Goal: Register for event/course

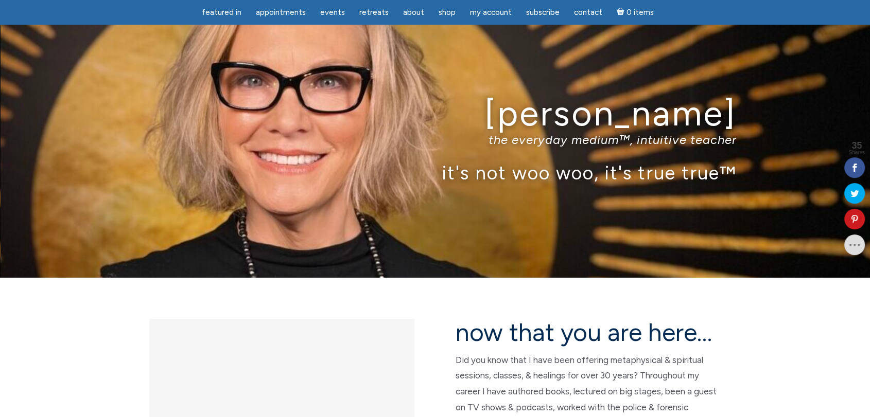
scroll to position [229, 0]
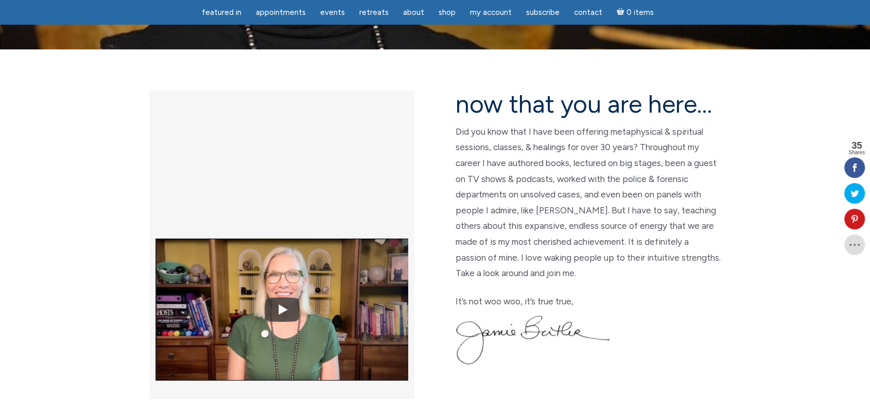
click at [536, 135] on p "Did you know that I have been offering metaphysical & spiritual sessions, class…" at bounding box center [588, 203] width 265 height 158
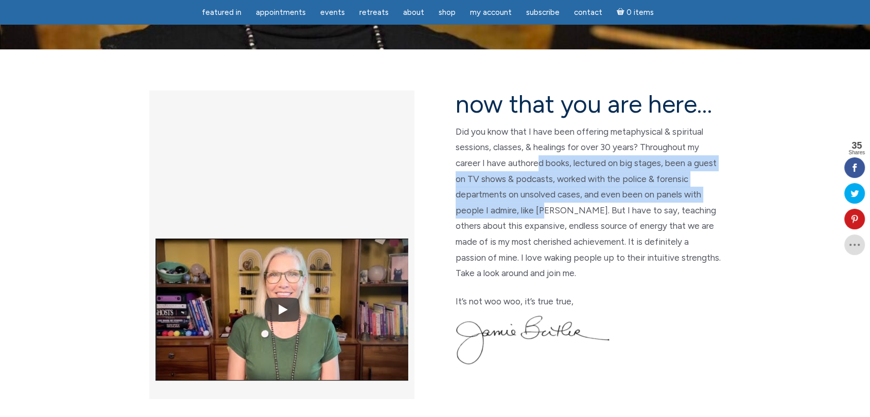
drag, startPoint x: 537, startPoint y: 165, endPoint x: 545, endPoint y: 211, distance: 46.0
click at [545, 211] on p "Did you know that I have been offering metaphysical & spiritual sessions, class…" at bounding box center [588, 203] width 265 height 158
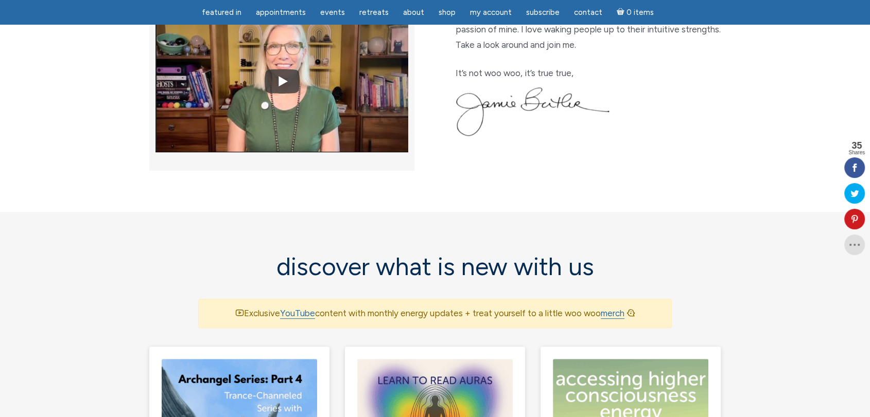
scroll to position [686, 0]
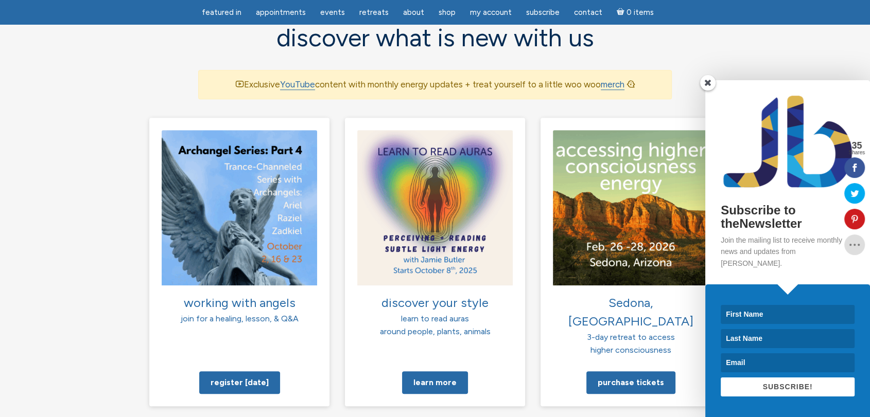
click at [622, 195] on div "Subscribe to theNewsletter Join the mailing list to receive monthly news and up…" at bounding box center [744, 248] width 252 height 337
click at [629, 342] on div "Subscribe to theNewsletter Join the mailing list to receive monthly news and up…" at bounding box center [744, 248] width 252 height 337
click at [704, 91] on span at bounding box center [707, 82] width 15 height 15
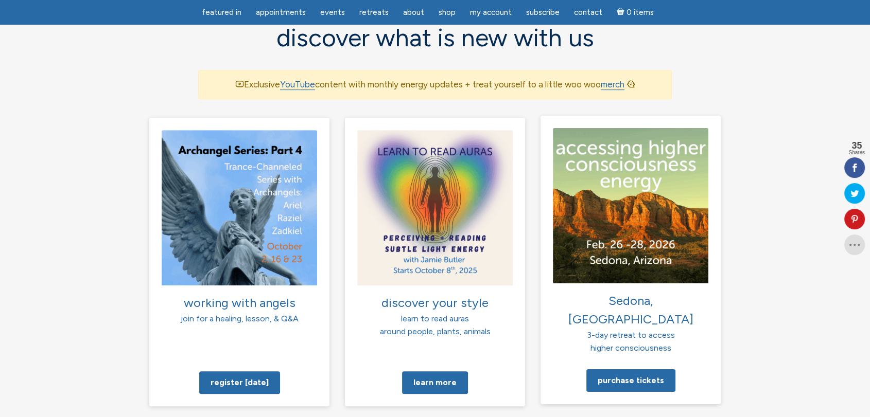
click at [629, 215] on img at bounding box center [630, 205] width 155 height 155
click at [630, 238] on img at bounding box center [630, 205] width 155 height 155
click at [625, 369] on link "Purchase tickets" at bounding box center [630, 380] width 89 height 23
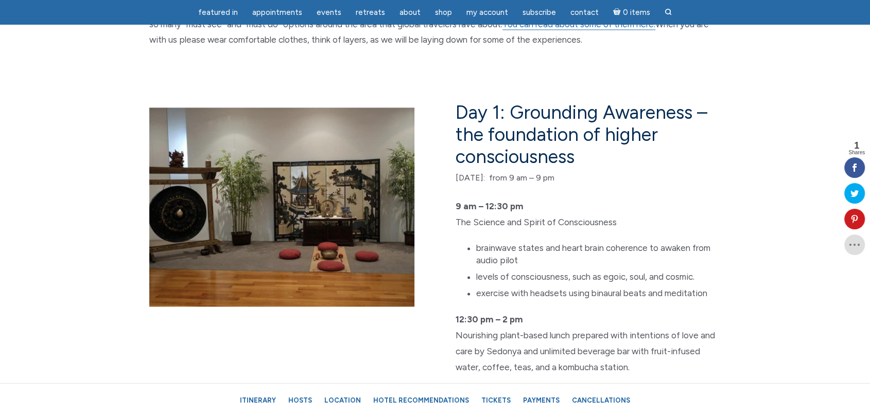
scroll to position [1830, 0]
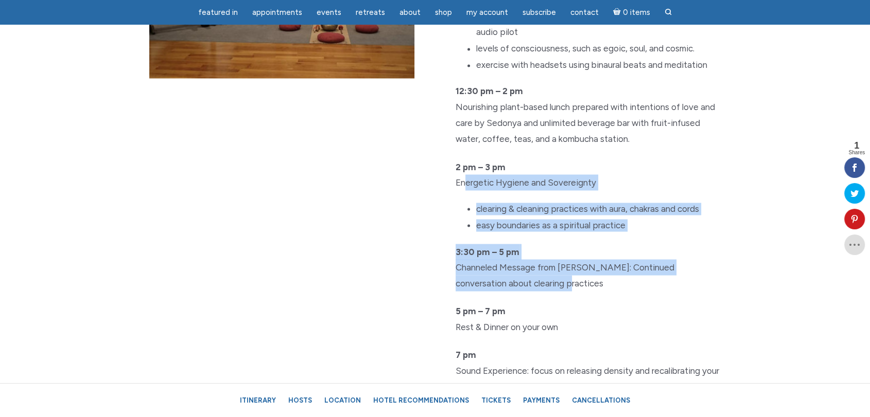
drag, startPoint x: 467, startPoint y: 178, endPoint x: 644, endPoint y: 290, distance: 209.4
click at [644, 290] on div "Day 1: Grounding Awareness – the foundation of higher consciousness Thursday Fe…" at bounding box center [581, 140] width 293 height 534
click at [581, 280] on p "3:30 pm – 5 pm Channeled Message from Jamie: Continued conversation about clear…" at bounding box center [588, 267] width 265 height 47
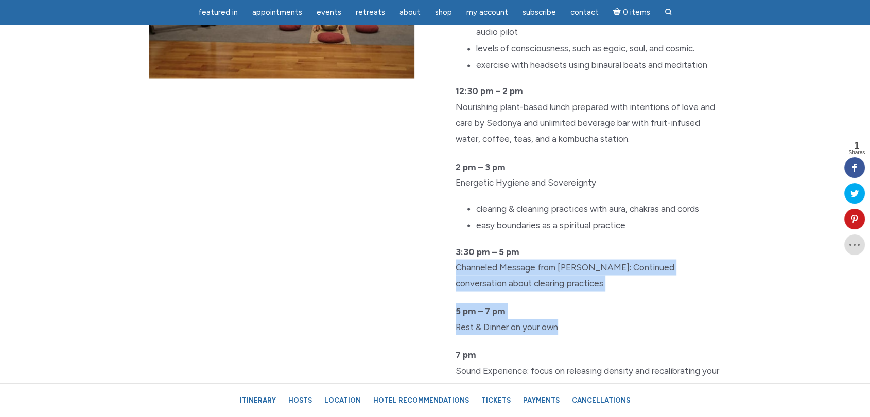
drag, startPoint x: 442, startPoint y: 262, endPoint x: 695, endPoint y: 322, distance: 259.8
click at [695, 322] on div "Day 1: Grounding Awareness – the foundation of higher consciousness Thursday Fe…" at bounding box center [581, 140] width 293 height 534
click at [695, 322] on p "5 pm – 7 pm Rest & Dinner on your own" at bounding box center [588, 318] width 265 height 31
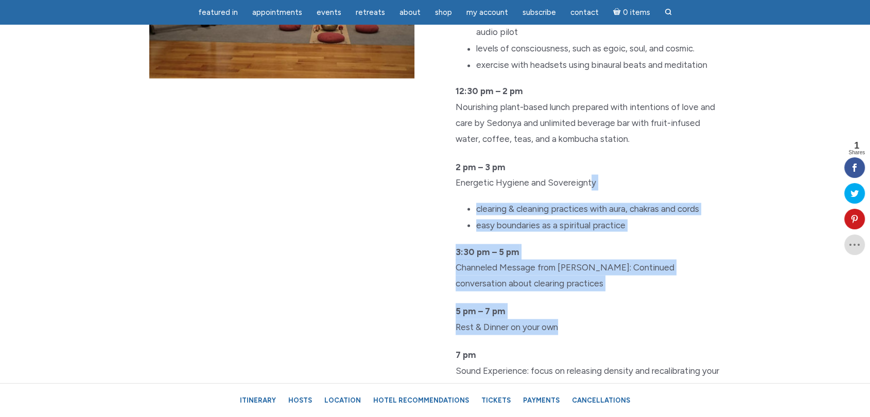
drag, startPoint x: 695, startPoint y: 322, endPoint x: 588, endPoint y: 175, distance: 182.2
click at [588, 175] on div "Day 1: Grounding Awareness – the foundation of higher consciousness Thursday Fe…" at bounding box center [581, 140] width 293 height 534
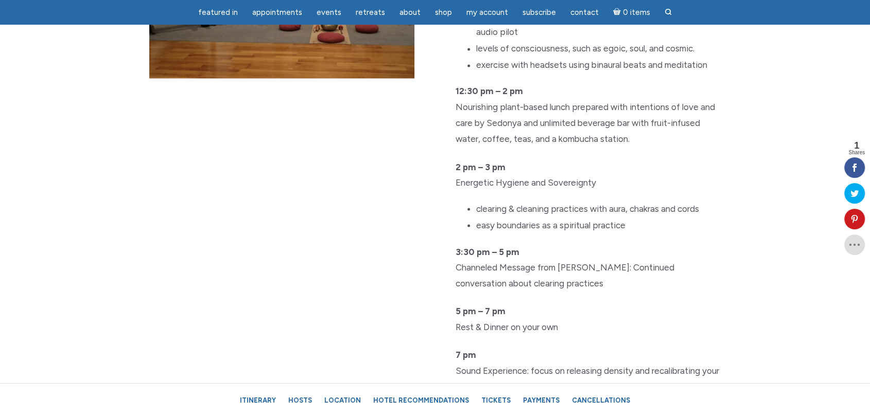
click at [574, 136] on p "12:30 pm – 2 pm Nourishing plant-based lunch prepared with intentions of love a…" at bounding box center [588, 114] width 265 height 63
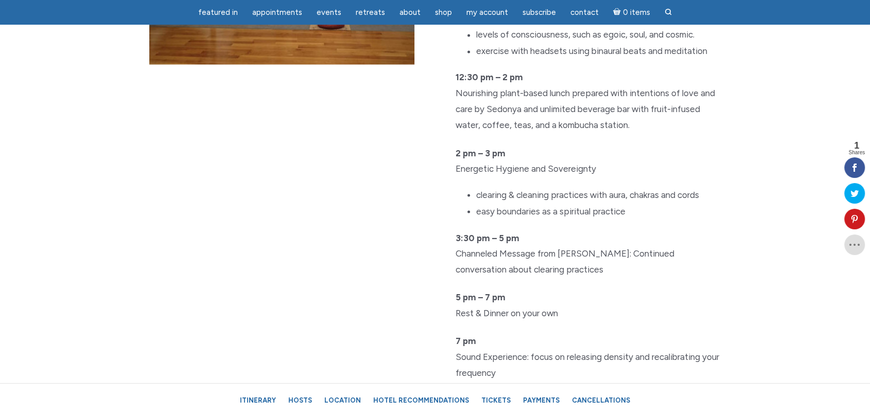
scroll to position [2059, 0]
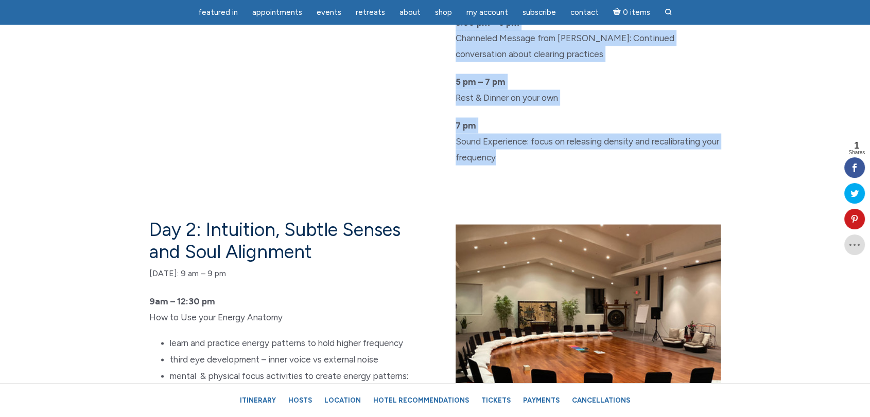
drag, startPoint x: 434, startPoint y: 128, endPoint x: 570, endPoint y: 155, distance: 139.1
click at [570, 155] on p "7 pm Sound Experience: focus on releasing density and recalibrating your freque…" at bounding box center [588, 141] width 265 height 47
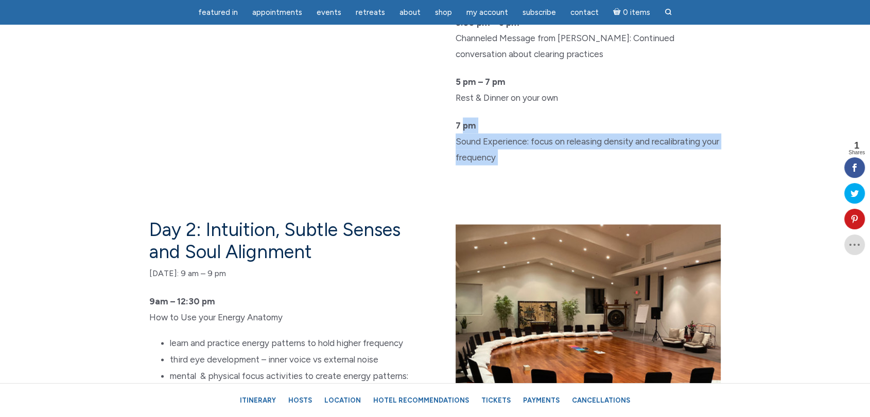
drag, startPoint x: 570, startPoint y: 155, endPoint x: 467, endPoint y: 117, distance: 110.3
click at [467, 118] on p "7 pm Sound Experience: focus on releasing density and recalibrating your freque…" at bounding box center [588, 141] width 265 height 47
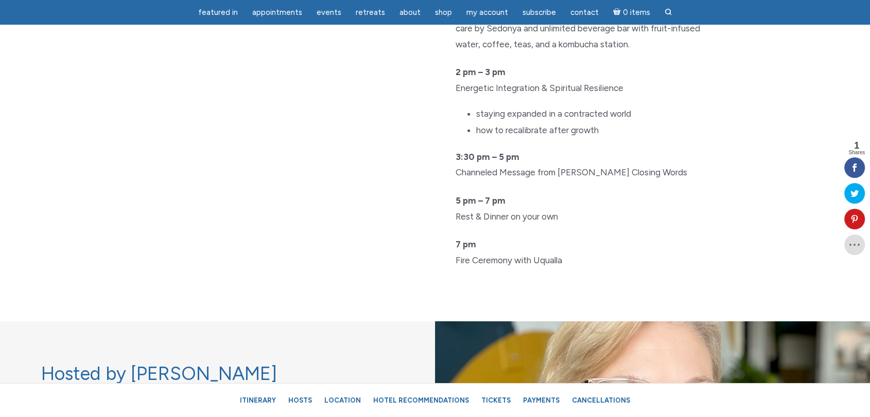
scroll to position [3203, 0]
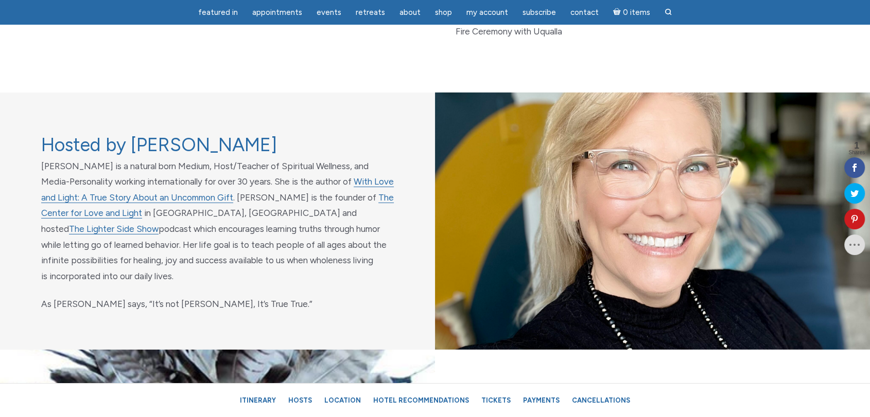
drag, startPoint x: 114, startPoint y: 232, endPoint x: 330, endPoint y: 286, distance: 223.4
click at [330, 285] on p "Jamie Butler is a natural born Medium, Host/Teacher of Spiritual Wellness, and …" at bounding box center [217, 222] width 353 height 126
click at [353, 296] on div "Hosted by Jamie Butler Jamie Butler is a natural born Medium, Host/Teacher of S…" at bounding box center [217, 221] width 435 height 257
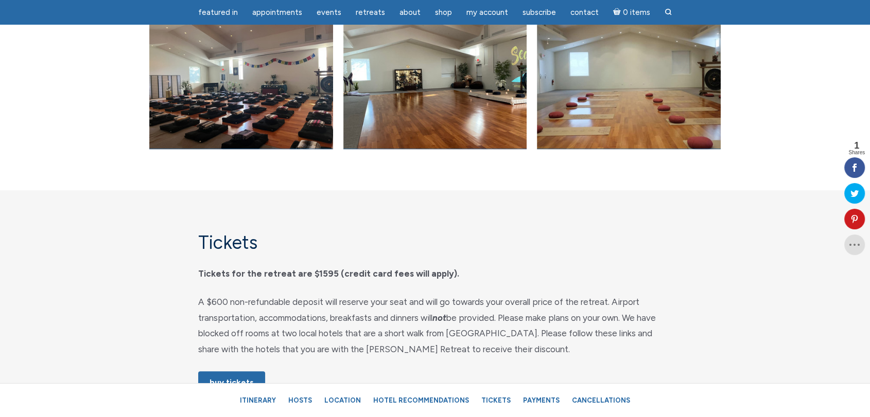
scroll to position [4804, 0]
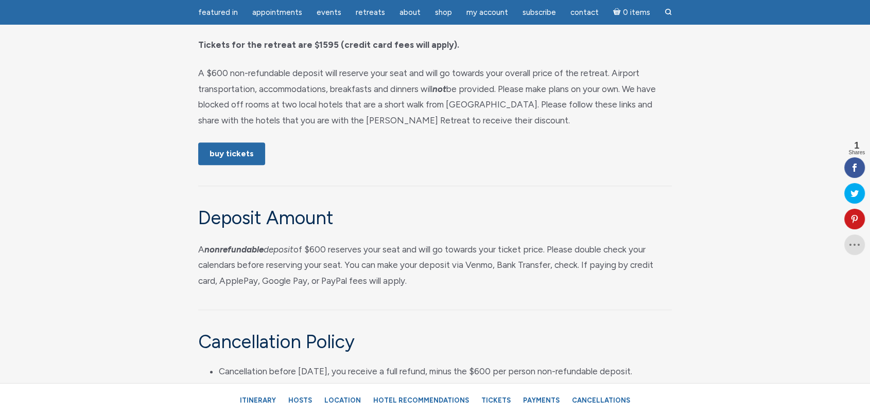
drag, startPoint x: 332, startPoint y: 108, endPoint x: 532, endPoint y: 218, distance: 228.3
click at [583, 128] on p "A $600 non-refundable deposit will reserve your seat and will go towards your o…" at bounding box center [435, 96] width 474 height 63
click at [524, 227] on div "Tickets Tickets for the retreat are $1595 (credit card fees will apply). A $600…" at bounding box center [434, 315] width 489 height 625
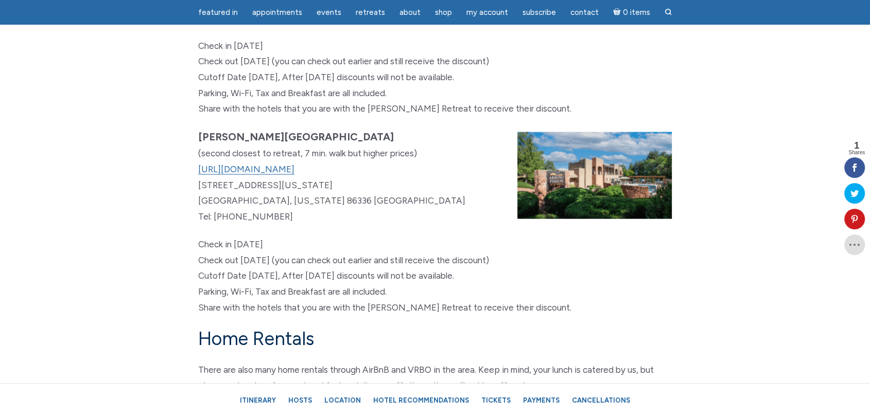
scroll to position [5720, 0]
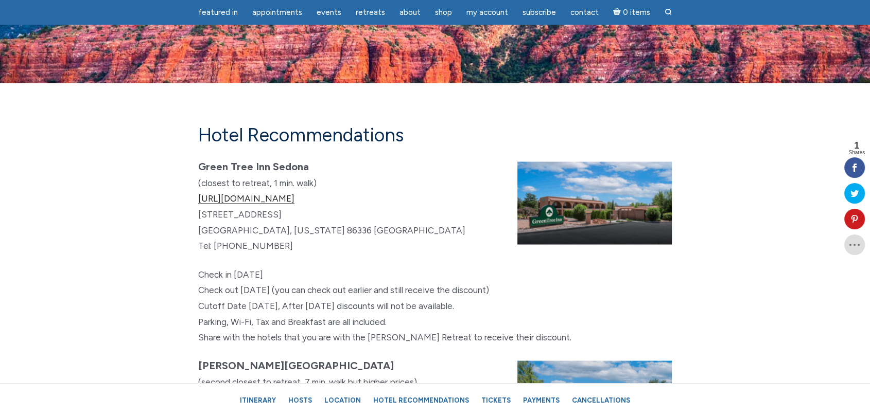
click at [251, 204] on link "https://www.greentreesedona.com" at bounding box center [246, 198] width 96 height 11
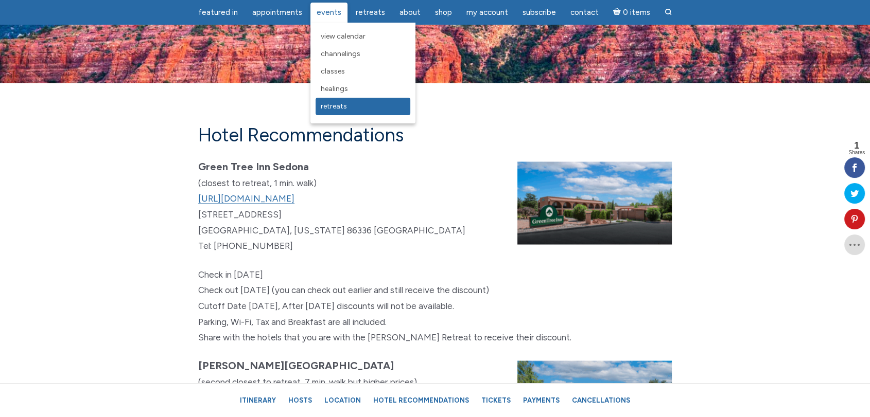
click at [341, 113] on link "Retreats" at bounding box center [363, 107] width 95 height 18
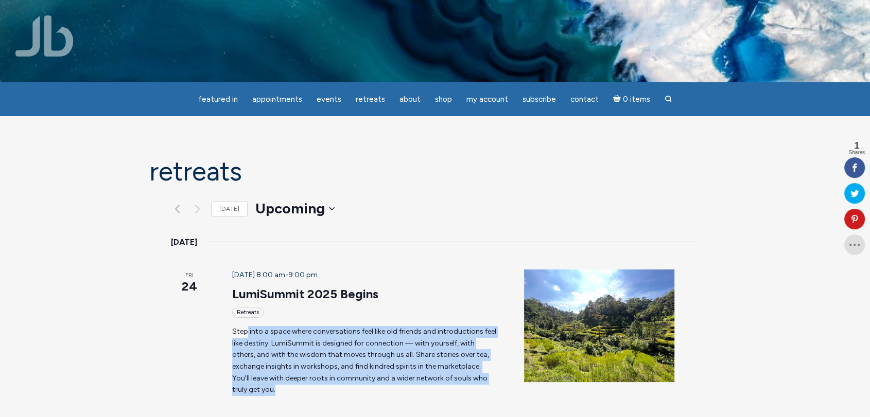
drag, startPoint x: 231, startPoint y: 294, endPoint x: 449, endPoint y: 339, distance: 223.3
click at [449, 339] on p "Step into a space where conversations feel like old friends and introductions f…" at bounding box center [365, 361] width 267 height 70
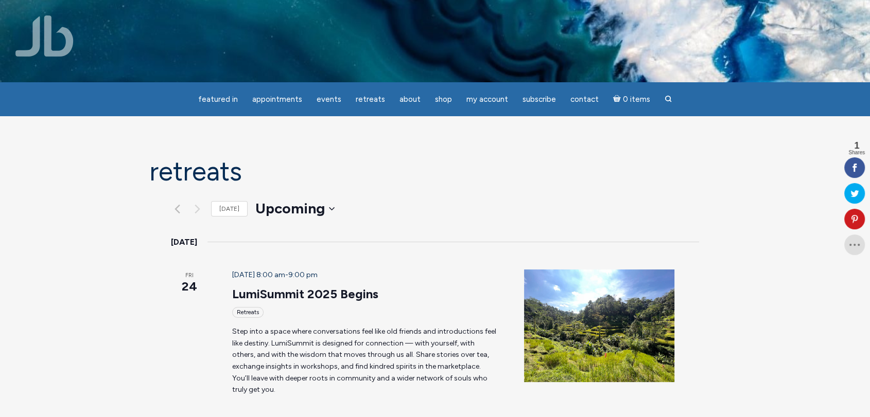
click at [247, 271] on span "October 24 @ 8:00 am" at bounding box center [258, 275] width 53 height 9
click at [171, 278] on span "24" at bounding box center [189, 287] width 37 height 18
click at [312, 307] on div "Retreats" at bounding box center [365, 312] width 267 height 11
click at [232, 307] on div "Retreats" at bounding box center [247, 312] width 31 height 11
click at [564, 273] on img "\a\9\9\9List of Events\9\9\9" at bounding box center [599, 326] width 150 height 113
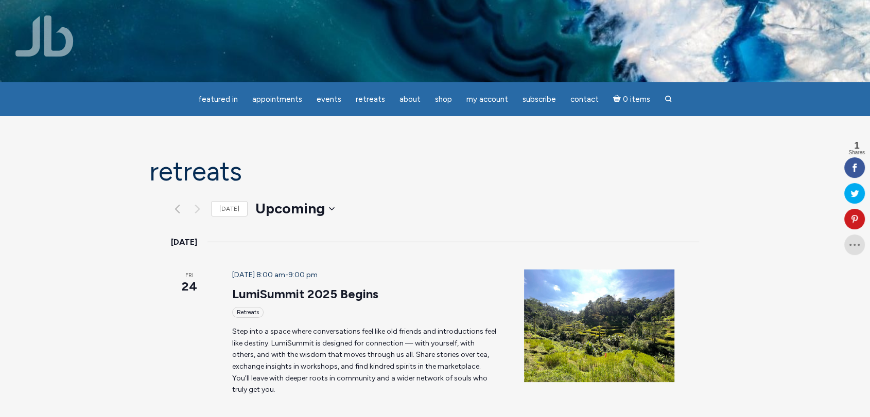
click at [248, 326] on p "Step into a space where conversations feel like old friends and introductions f…" at bounding box center [365, 361] width 267 height 70
click at [236, 280] on div "October 24 @ 8:00 am - 9:00 pm LumiSummit 2025 Begins Retreats Step into a spac…" at bounding box center [366, 333] width 292 height 127
click at [235, 307] on div "Retreats" at bounding box center [247, 312] width 31 height 11
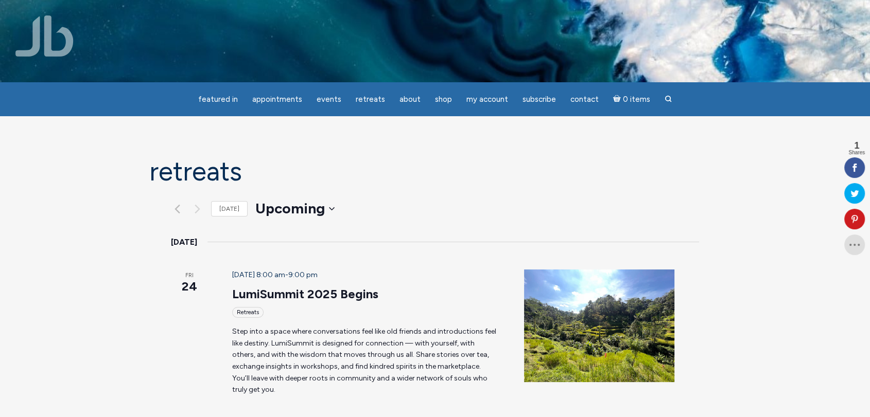
click at [235, 307] on div "Retreats" at bounding box center [247, 312] width 31 height 11
click at [239, 287] on link "LumiSummit 2025 Begins" at bounding box center [305, 294] width 146 height 15
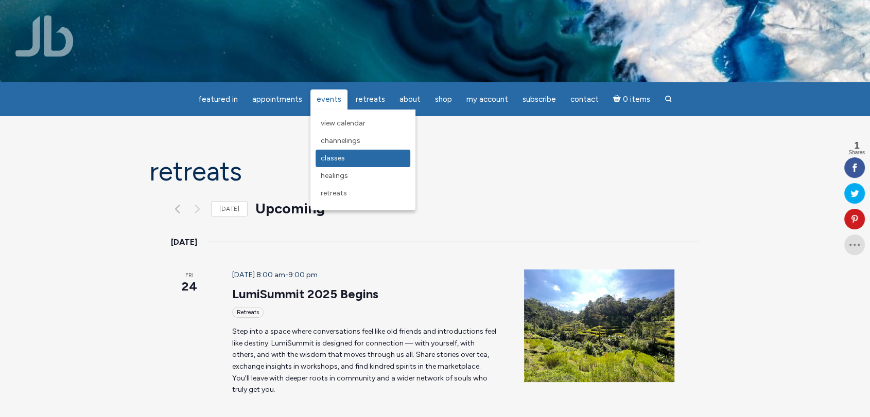
click at [336, 159] on span "Classes" at bounding box center [333, 158] width 24 height 9
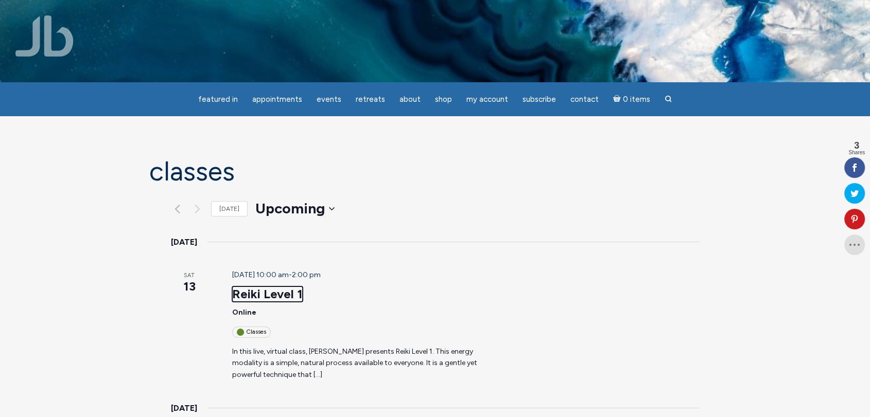
click at [245, 287] on link "Reiki Level 1" at bounding box center [267, 294] width 71 height 15
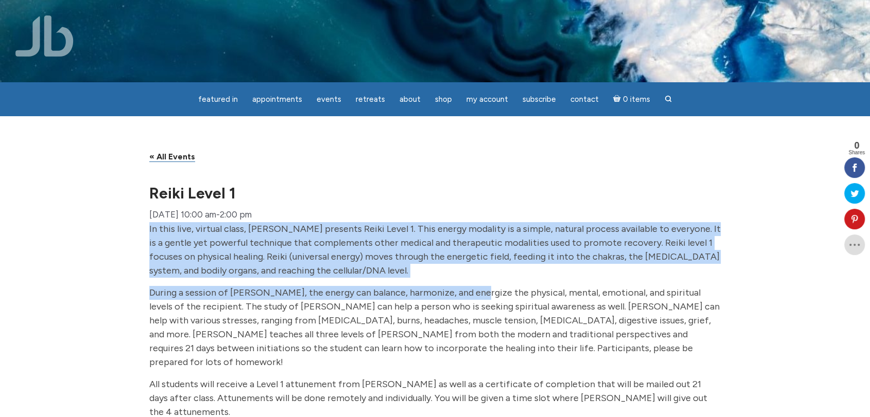
drag, startPoint x: 115, startPoint y: 243, endPoint x: 511, endPoint y: 314, distance: 402.1
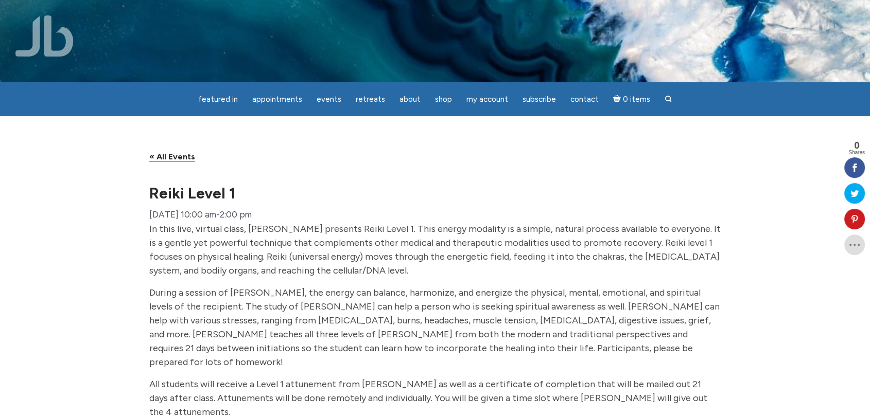
click at [531, 322] on p "During a session of [PERSON_NAME], the energy can balance, harmonize, and energ…" at bounding box center [434, 327] width 571 height 83
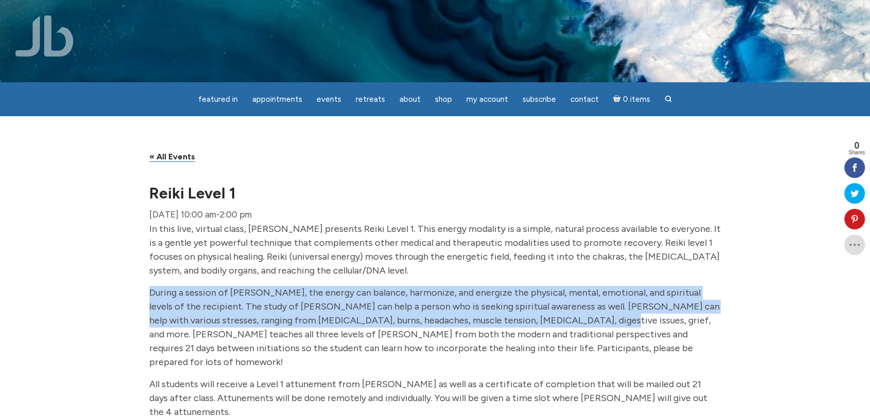
drag, startPoint x: 162, startPoint y: 299, endPoint x: 542, endPoint y: 335, distance: 382.1
click at [400, 311] on p "During a session of [PERSON_NAME], the energy can balance, harmonize, and energ…" at bounding box center [434, 327] width 571 height 83
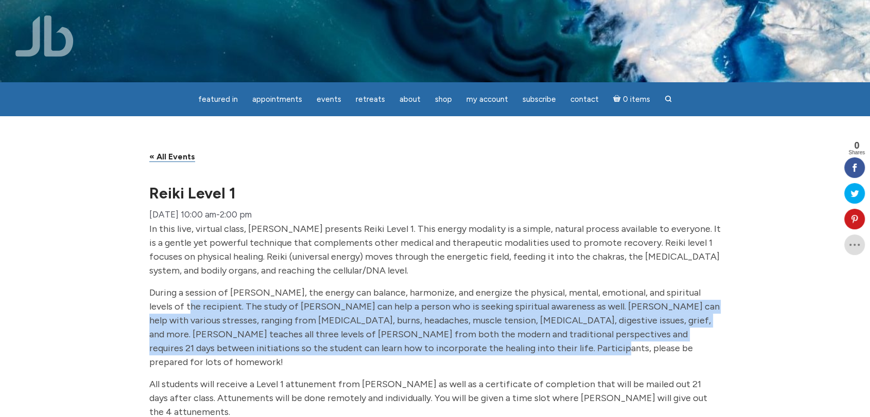
drag, startPoint x: 170, startPoint y: 317, endPoint x: 605, endPoint y: 363, distance: 437.9
click at [605, 363] on p "During a session of [PERSON_NAME], the energy can balance, harmonize, and energ…" at bounding box center [434, 327] width 571 height 83
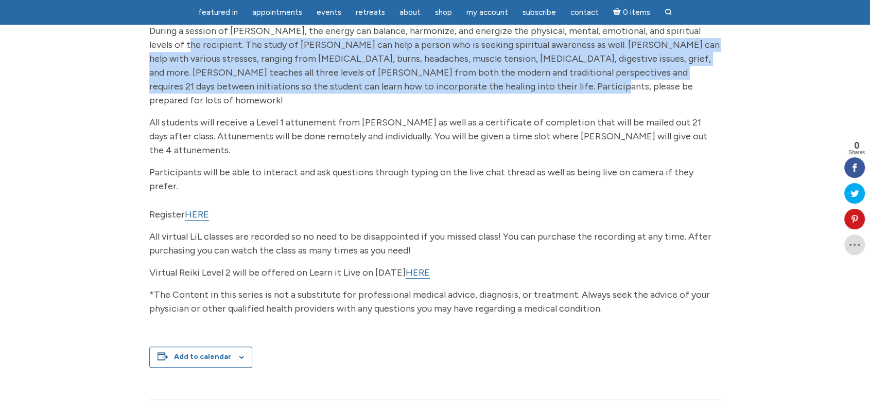
click at [325, 102] on p "During a session of [PERSON_NAME], the energy can balance, harmonize, and energ…" at bounding box center [434, 65] width 571 height 83
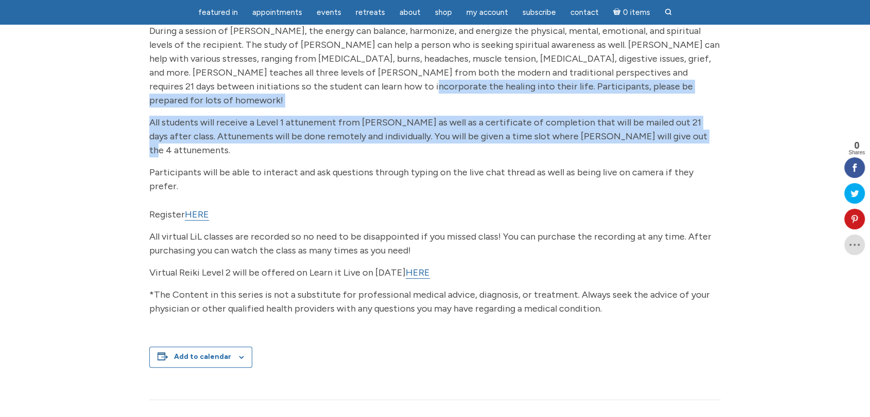
drag, startPoint x: 259, startPoint y: 98, endPoint x: 667, endPoint y: 135, distance: 408.9
click at [667, 135] on div "In this live, virtual class, [PERSON_NAME] presents Reiki Level 1. This energy …" at bounding box center [434, 76] width 571 height 233
click at [241, 139] on p "All students will receive a Level 1 attunement from [PERSON_NAME] as well as a …" at bounding box center [434, 137] width 571 height 42
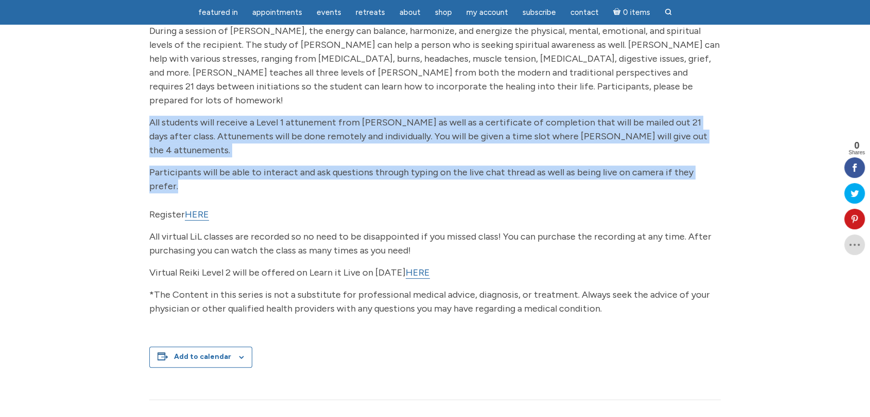
drag, startPoint x: 127, startPoint y: 125, endPoint x: 730, endPoint y: 159, distance: 604.3
click at [730, 159] on div "« All Events Reiki Level [DATE] 10:00 am - 2:00 pm « 21 Days of Serve & Nurture…" at bounding box center [435, 282] width 870 height 856
click at [194, 209] on link "HERE" at bounding box center [197, 215] width 24 height 12
click at [206, 209] on link "HERE" at bounding box center [197, 215] width 24 height 12
click at [198, 209] on link "HERE" at bounding box center [197, 215] width 24 height 12
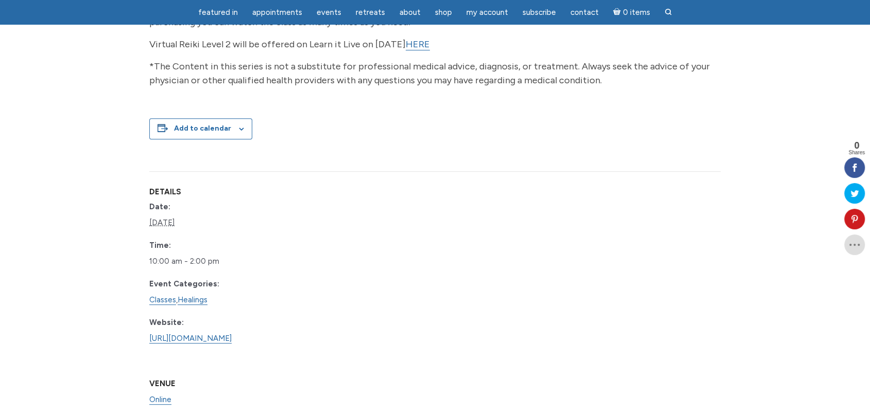
scroll to position [686, 0]
